Goal: Task Accomplishment & Management: Manage account settings

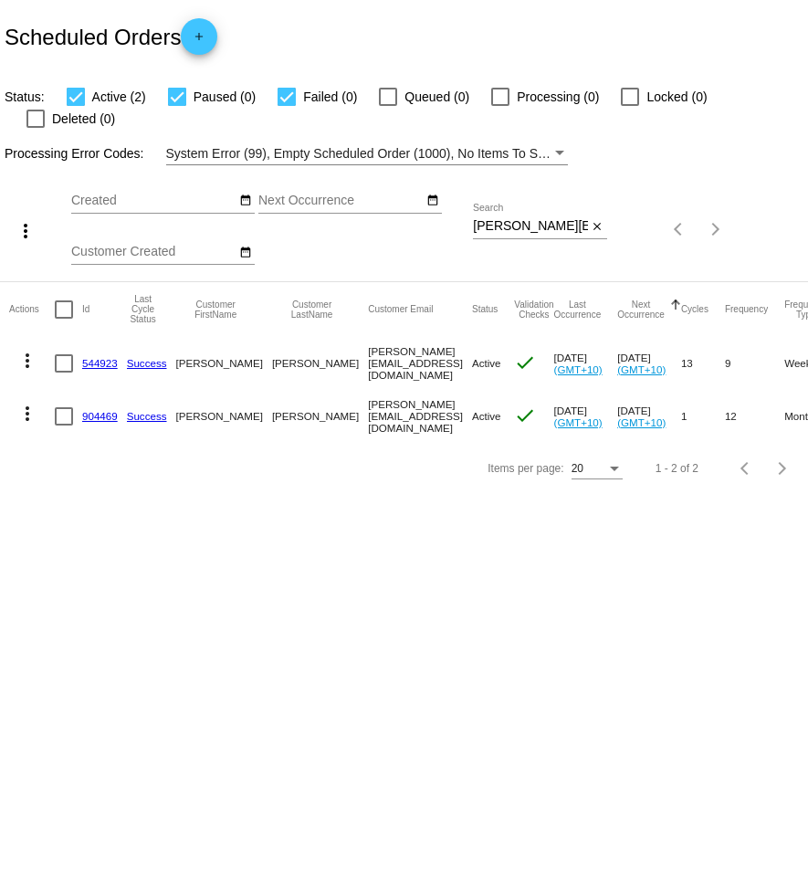
click at [596, 220] on mat-icon "close" at bounding box center [597, 227] width 13 height 15
click at [606, 216] on mat-icon "search" at bounding box center [596, 230] width 22 height 28
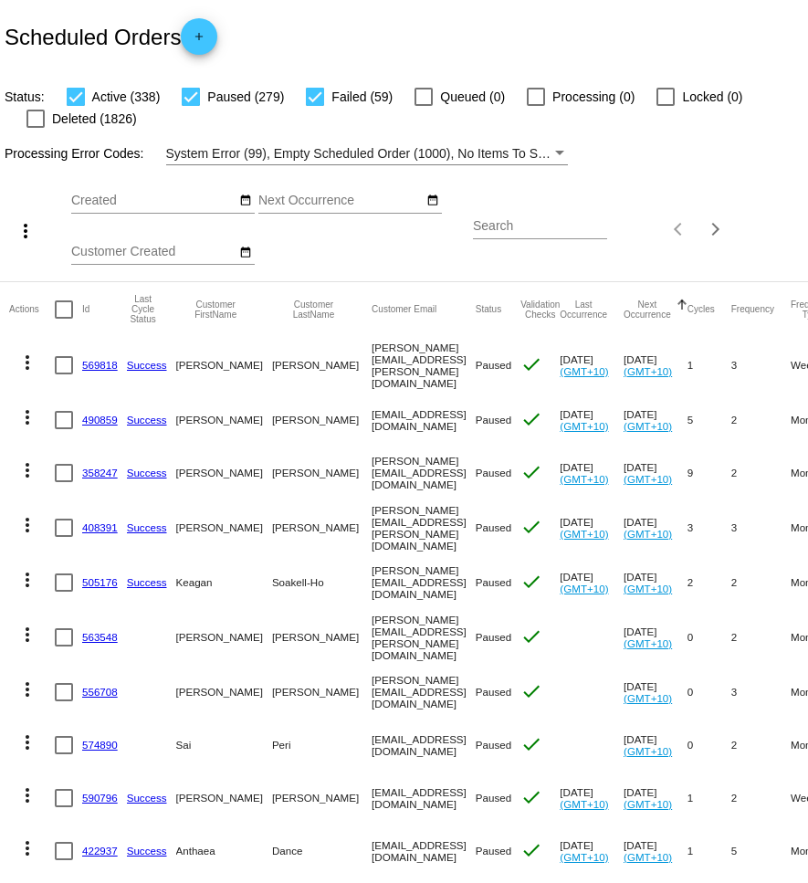
click at [504, 227] on input "Search" at bounding box center [540, 226] width 134 height 15
paste input "[EMAIL_ADDRESS][DOMAIN_NAME]"
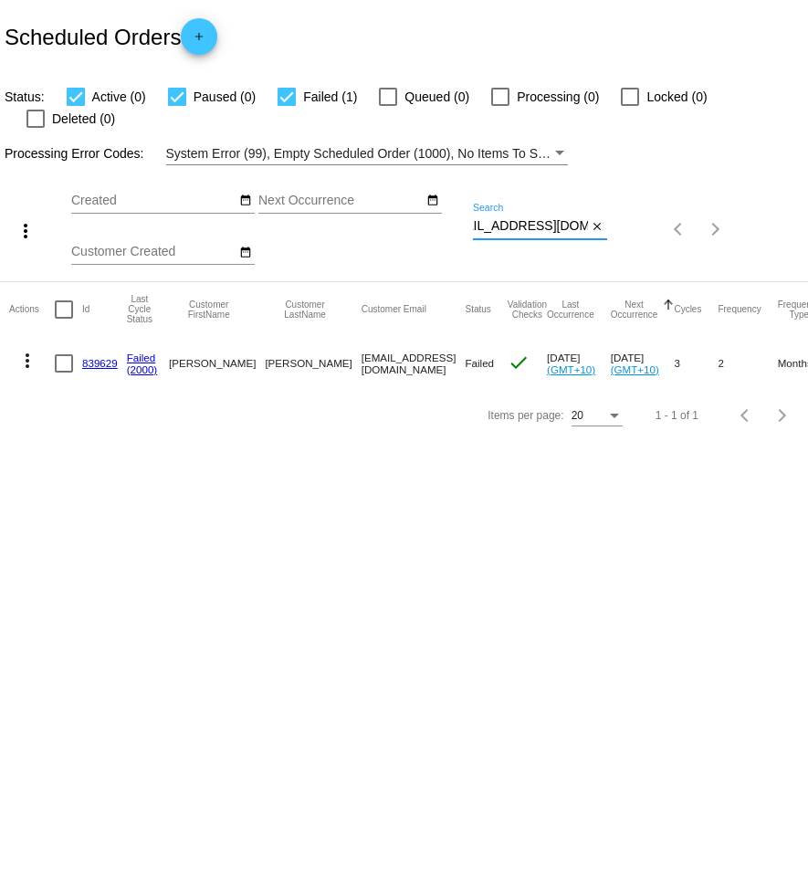
type input "[EMAIL_ADDRESS][DOMAIN_NAME]"
click at [30, 350] on mat-icon "more_vert" at bounding box center [27, 361] width 22 height 22
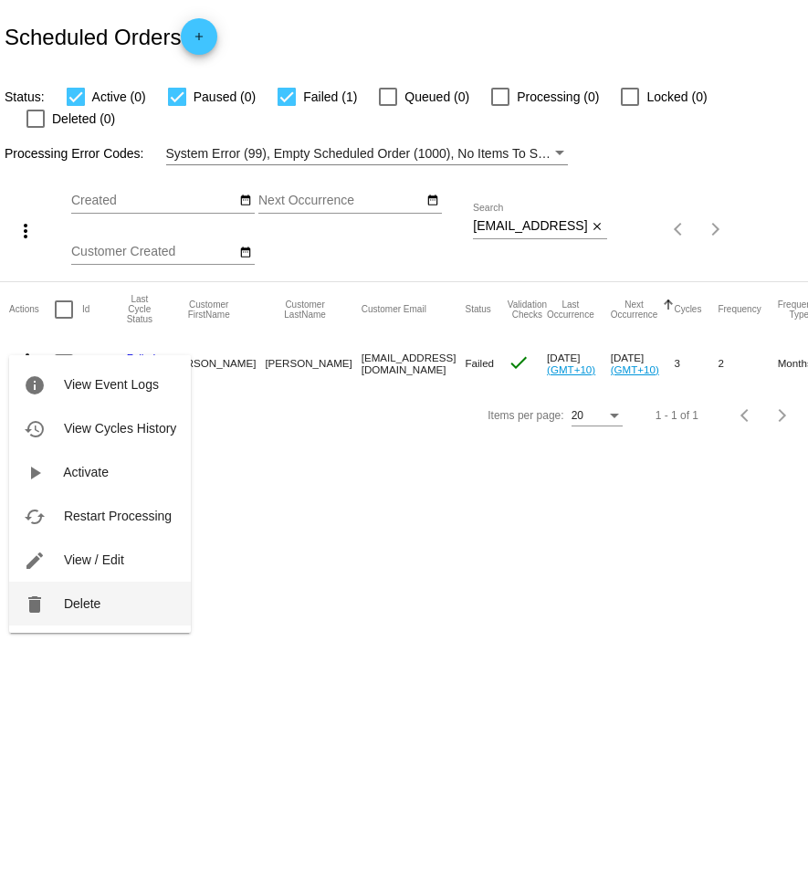
click at [109, 604] on button "delete Delete" at bounding box center [100, 604] width 182 height 44
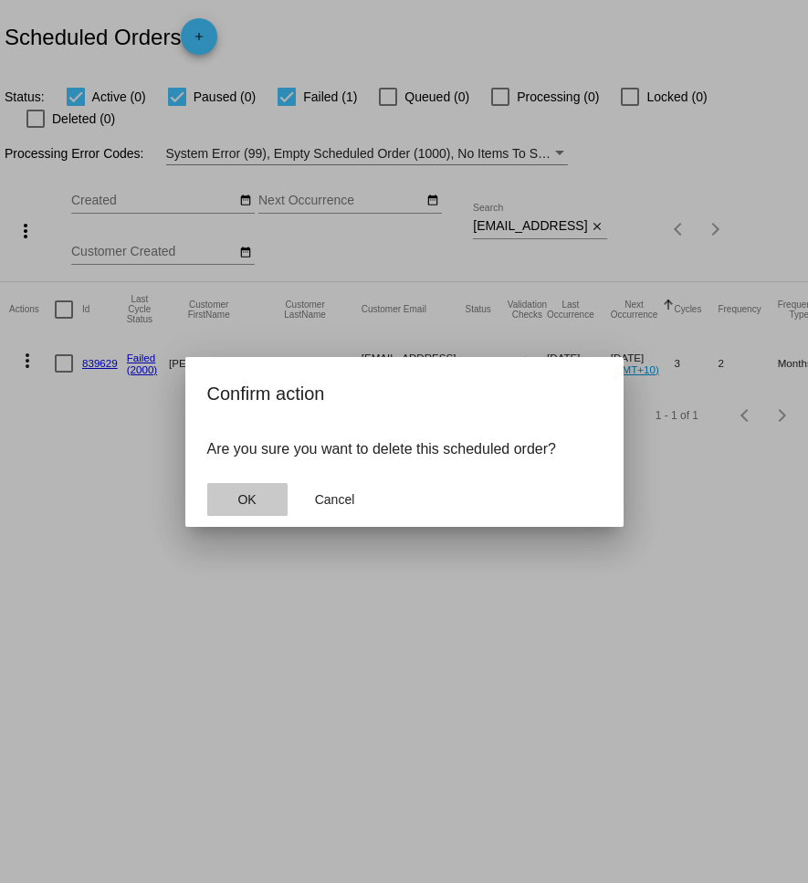
click at [245, 503] on span "OK" at bounding box center [246, 499] width 18 height 15
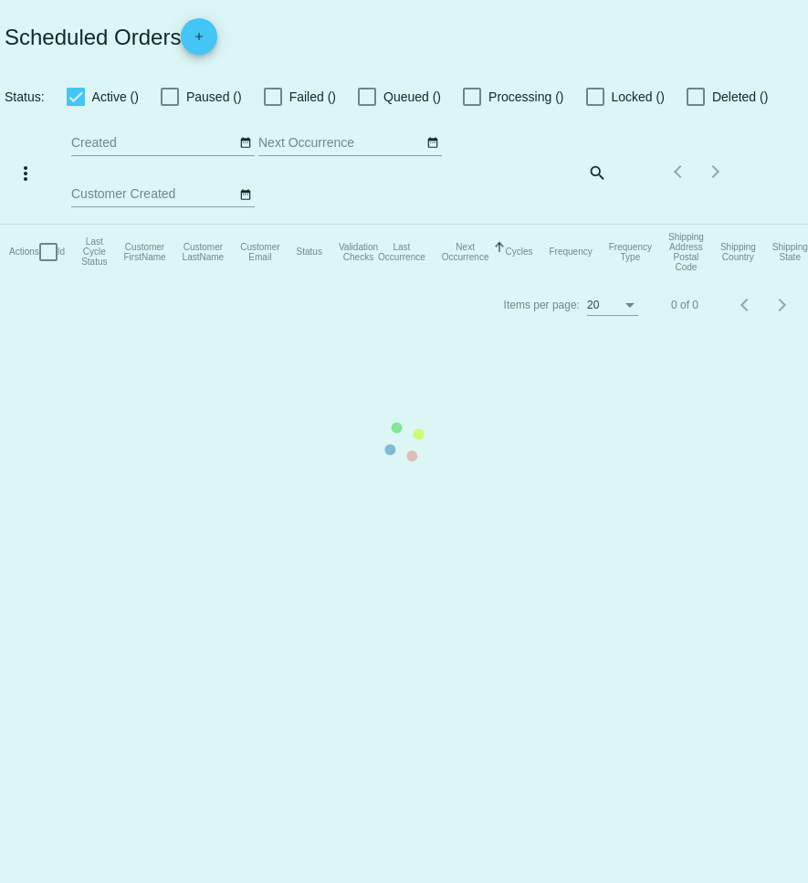
checkbox input "true"
